Goal: Information Seeking & Learning: Learn about a topic

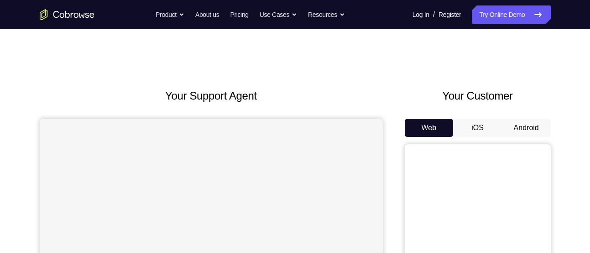
click at [530, 125] on button "Android" at bounding box center [526, 128] width 49 height 18
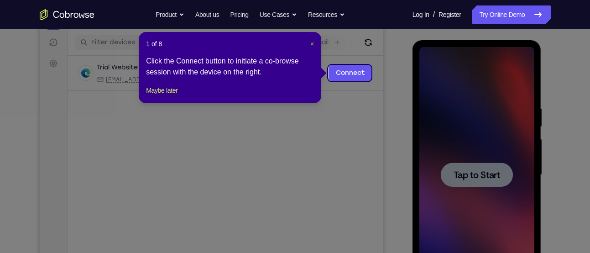
click at [314, 40] on span "×" at bounding box center [312, 43] width 4 height 7
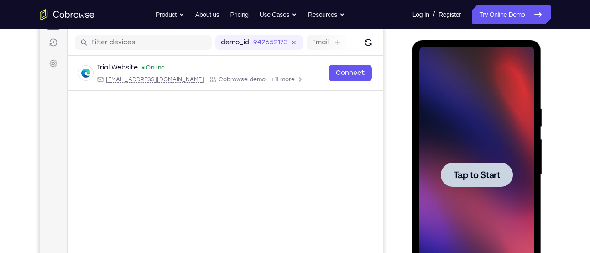
click at [494, 183] on div at bounding box center [477, 175] width 72 height 24
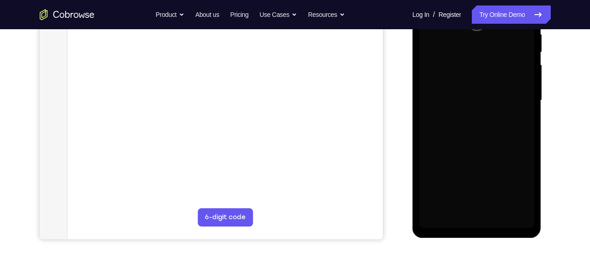
scroll to position [186, 0]
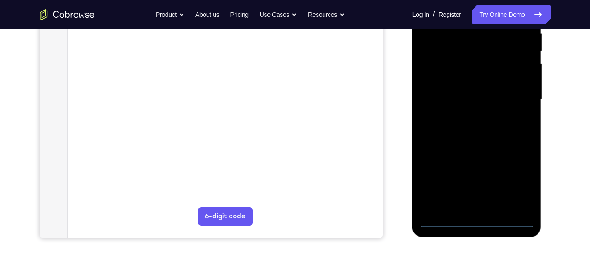
click at [477, 221] on div at bounding box center [477, 100] width 115 height 256
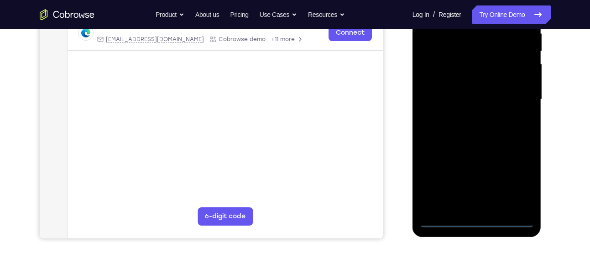
click at [513, 178] on div at bounding box center [477, 100] width 115 height 256
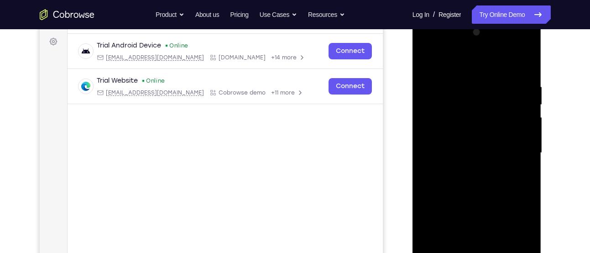
scroll to position [132, 0]
click at [437, 48] on div at bounding box center [477, 154] width 115 height 256
click at [521, 159] on div at bounding box center [477, 154] width 115 height 256
click at [465, 167] on div at bounding box center [477, 154] width 115 height 256
click at [473, 137] on div at bounding box center [477, 154] width 115 height 256
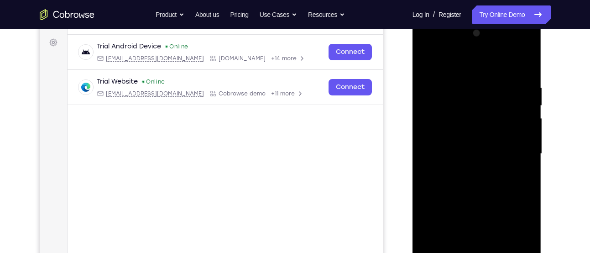
click at [455, 146] on div at bounding box center [477, 154] width 115 height 256
click at [449, 135] on div at bounding box center [477, 154] width 115 height 256
click at [529, 236] on div at bounding box center [477, 154] width 115 height 256
click at [476, 134] on div at bounding box center [477, 154] width 115 height 256
drag, startPoint x: 465, startPoint y: 68, endPoint x: 465, endPoint y: 47, distance: 21.0
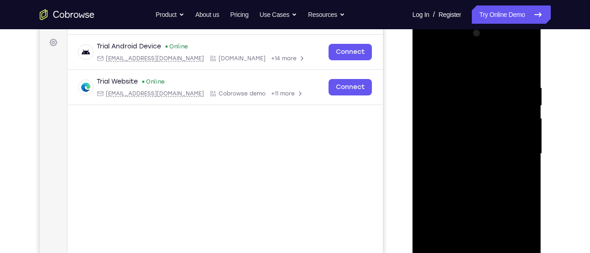
click at [465, 47] on div at bounding box center [477, 154] width 115 height 256
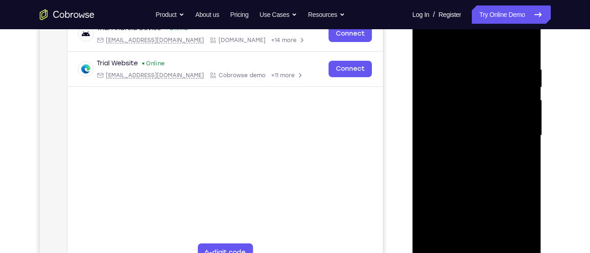
scroll to position [146, 0]
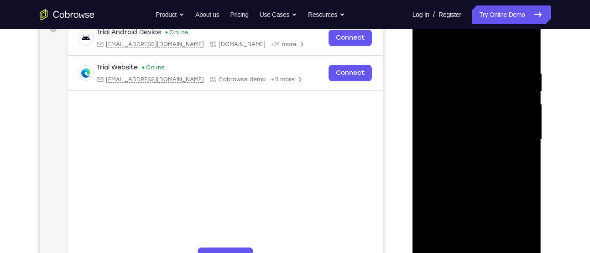
click at [467, 66] on div at bounding box center [477, 140] width 115 height 256
click at [522, 116] on div at bounding box center [477, 140] width 115 height 256
drag, startPoint x: 522, startPoint y: 116, endPoint x: 430, endPoint y: 111, distance: 91.9
click at [430, 111] on div at bounding box center [477, 140] width 115 height 256
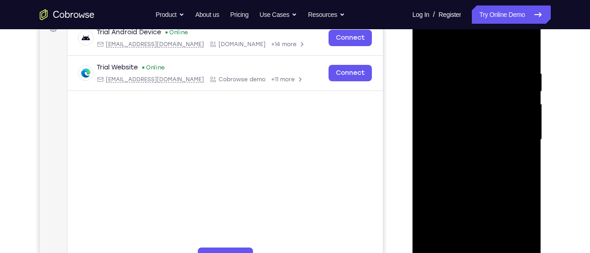
click at [509, 120] on div at bounding box center [477, 140] width 115 height 256
drag, startPoint x: 515, startPoint y: 122, endPoint x: 442, endPoint y: 118, distance: 73.2
click at [442, 118] on div at bounding box center [477, 140] width 115 height 256
click at [525, 82] on div at bounding box center [477, 140] width 115 height 256
click at [524, 51] on div at bounding box center [477, 140] width 115 height 256
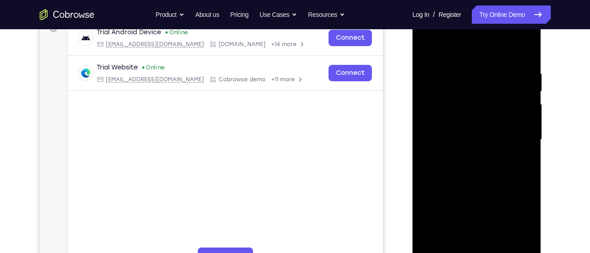
click at [501, 249] on div at bounding box center [477, 140] width 115 height 256
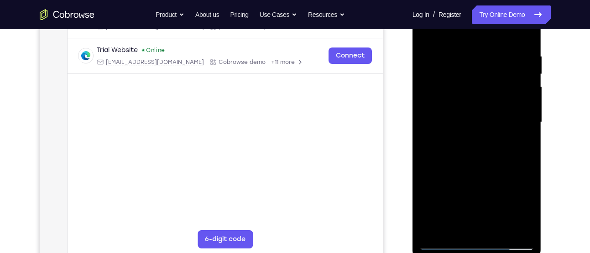
scroll to position [163, 0]
click at [471, 170] on div at bounding box center [477, 123] width 115 height 256
click at [443, 242] on div at bounding box center [477, 123] width 115 height 256
click at [458, 227] on div at bounding box center [477, 123] width 115 height 256
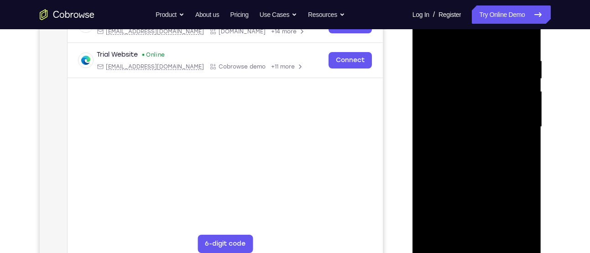
scroll to position [158, 0]
click at [458, 34] on div at bounding box center [477, 128] width 115 height 256
click at [455, 61] on div at bounding box center [477, 128] width 115 height 256
click at [427, 105] on div at bounding box center [477, 128] width 115 height 256
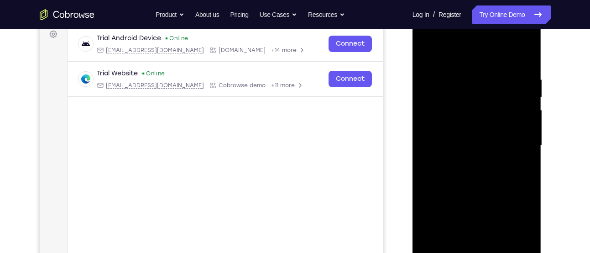
click at [520, 137] on div at bounding box center [477, 146] width 115 height 256
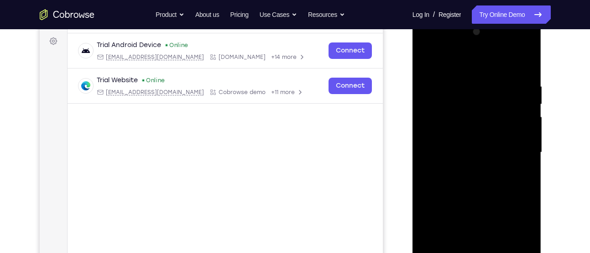
scroll to position [130, 0]
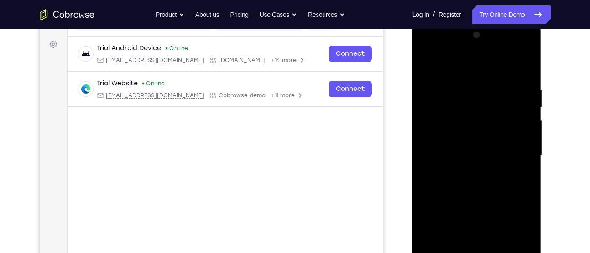
click at [520, 137] on div at bounding box center [477, 156] width 115 height 256
click at [520, 138] on div at bounding box center [477, 156] width 115 height 256
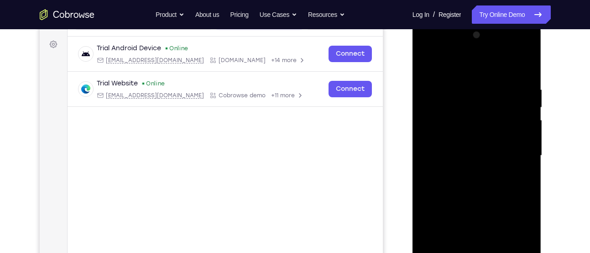
click at [520, 138] on div at bounding box center [477, 156] width 115 height 256
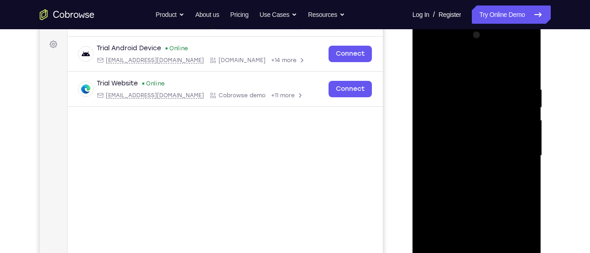
click at [520, 138] on div at bounding box center [477, 156] width 115 height 256
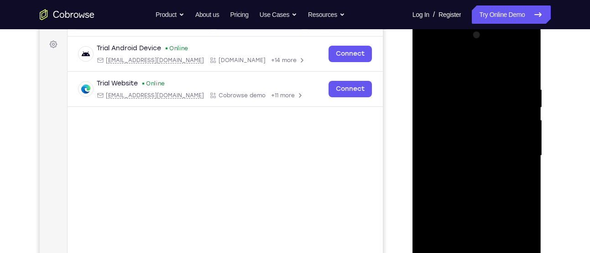
click at [520, 138] on div at bounding box center [477, 156] width 115 height 256
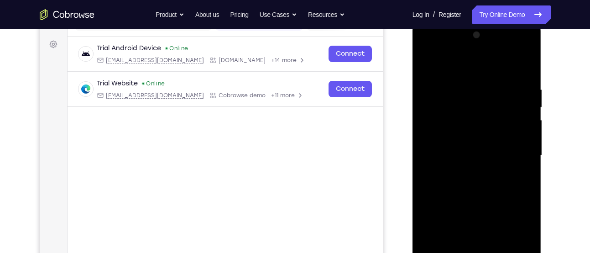
click at [520, 138] on div at bounding box center [477, 156] width 115 height 256
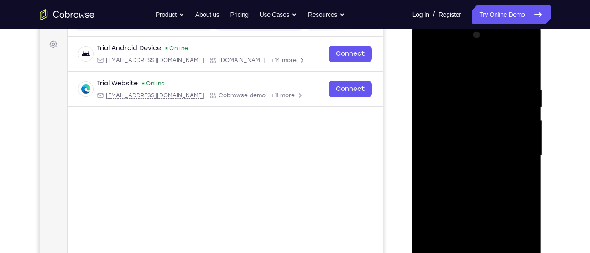
click at [520, 138] on div at bounding box center [477, 156] width 115 height 256
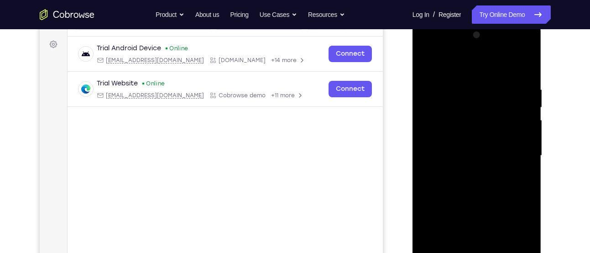
click at [424, 135] on div at bounding box center [477, 156] width 115 height 256
click at [525, 173] on div at bounding box center [477, 156] width 115 height 256
click at [523, 169] on div at bounding box center [477, 156] width 115 height 256
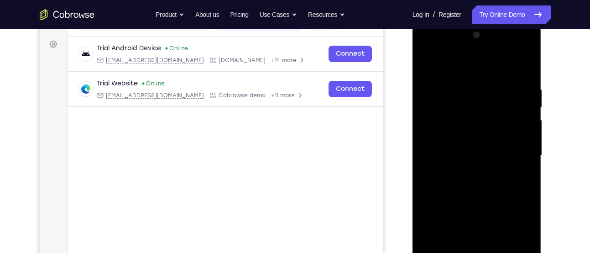
click at [523, 169] on div at bounding box center [477, 156] width 115 height 256
click at [430, 152] on div at bounding box center [477, 156] width 115 height 256
click at [520, 168] on div at bounding box center [477, 156] width 115 height 256
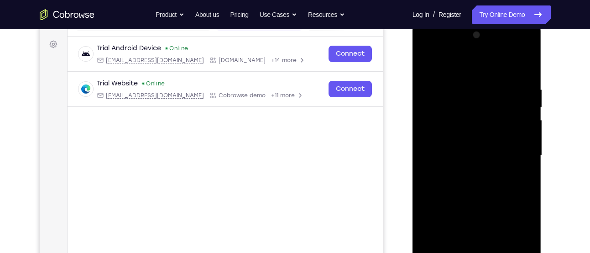
click at [525, 168] on div at bounding box center [477, 156] width 115 height 256
click at [423, 147] on div at bounding box center [477, 156] width 115 height 256
click at [520, 173] on div at bounding box center [477, 156] width 115 height 256
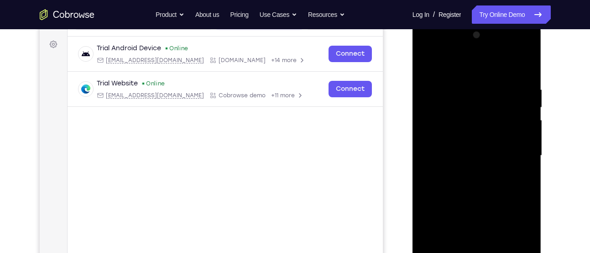
click at [522, 162] on div at bounding box center [477, 156] width 115 height 256
click at [529, 166] on div at bounding box center [477, 156] width 115 height 256
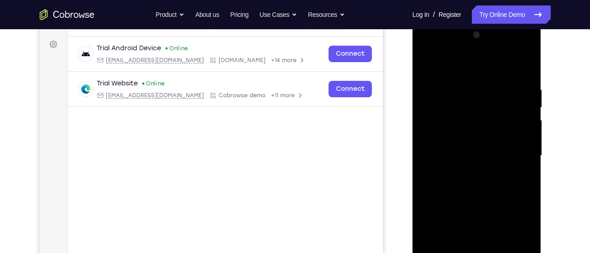
click at [529, 166] on div at bounding box center [477, 156] width 115 height 256
click at [425, 144] on div at bounding box center [477, 156] width 115 height 256
click at [525, 159] on div at bounding box center [477, 156] width 115 height 256
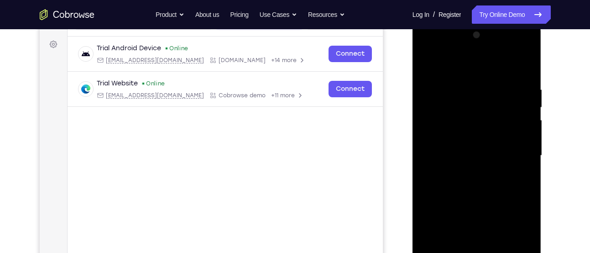
click at [525, 159] on div at bounding box center [477, 156] width 115 height 256
click at [426, 144] on div at bounding box center [477, 156] width 115 height 256
click at [510, 161] on div at bounding box center [477, 156] width 115 height 256
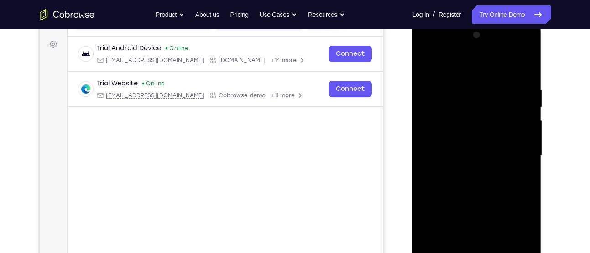
click at [510, 161] on div at bounding box center [477, 156] width 115 height 256
click at [425, 146] on div at bounding box center [477, 156] width 115 height 256
click at [515, 166] on div at bounding box center [477, 156] width 115 height 256
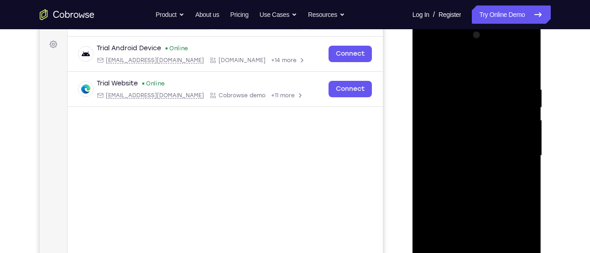
click at [515, 166] on div at bounding box center [477, 156] width 115 height 256
click at [509, 177] on div at bounding box center [477, 156] width 115 height 256
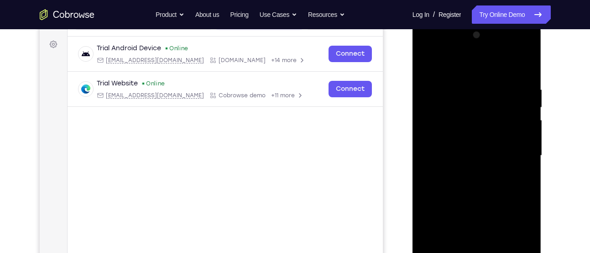
click at [509, 177] on div at bounding box center [477, 156] width 115 height 256
click at [509, 158] on div at bounding box center [477, 156] width 115 height 256
click at [506, 159] on div at bounding box center [477, 156] width 115 height 256
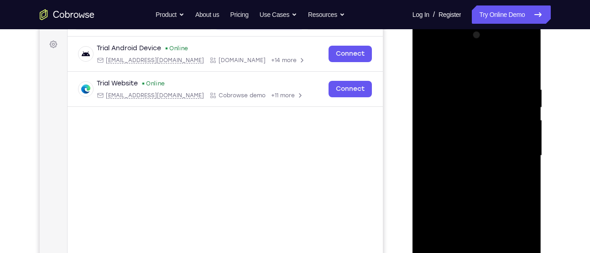
click at [506, 159] on div at bounding box center [477, 156] width 115 height 256
click at [427, 155] on div at bounding box center [477, 156] width 115 height 256
click at [508, 184] on div at bounding box center [477, 156] width 115 height 256
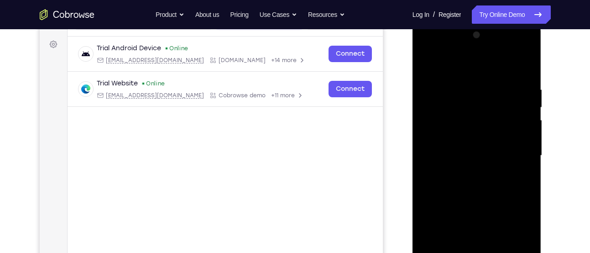
click at [508, 184] on div at bounding box center [477, 156] width 115 height 256
click at [509, 176] on div at bounding box center [477, 156] width 115 height 256
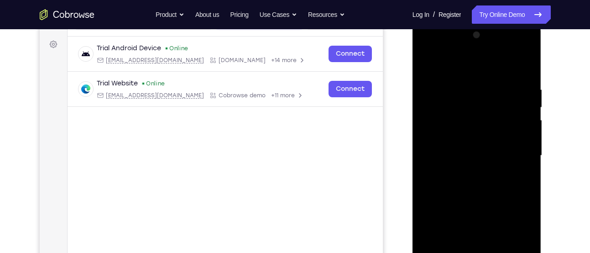
click at [509, 176] on div at bounding box center [477, 156] width 115 height 256
click at [529, 176] on div at bounding box center [477, 156] width 115 height 256
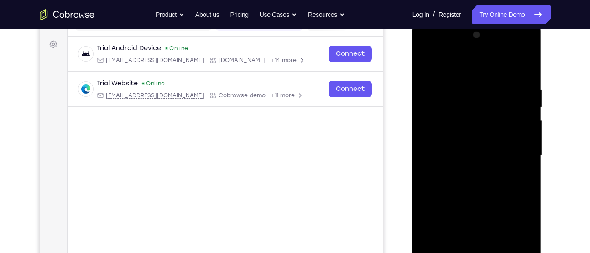
click at [515, 164] on div at bounding box center [477, 156] width 115 height 256
click at [431, 142] on div at bounding box center [477, 156] width 115 height 256
click at [518, 165] on div at bounding box center [477, 156] width 115 height 256
click at [528, 173] on div at bounding box center [477, 156] width 115 height 256
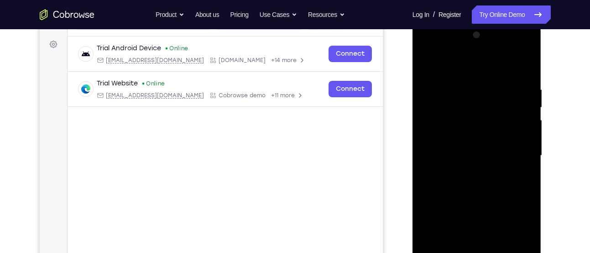
click at [528, 173] on div at bounding box center [477, 156] width 115 height 256
click at [424, 158] on div at bounding box center [477, 156] width 115 height 256
click at [525, 168] on div at bounding box center [477, 156] width 115 height 256
